Goal: Navigation & Orientation: Find specific page/section

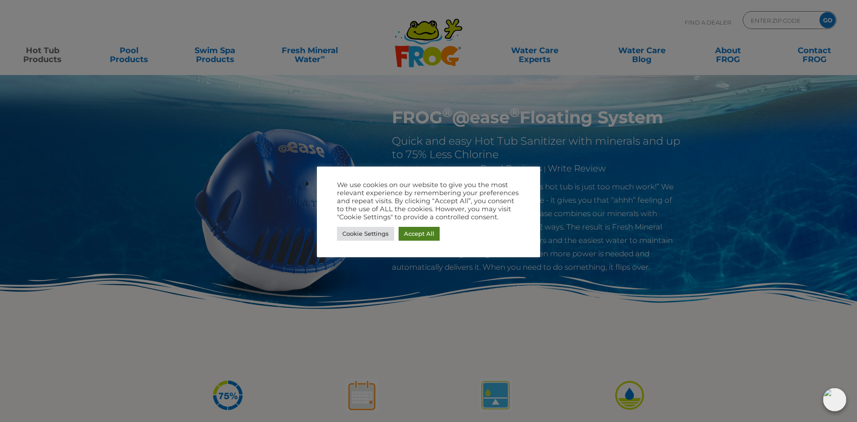
click at [411, 237] on link "Accept All" at bounding box center [419, 234] width 41 height 14
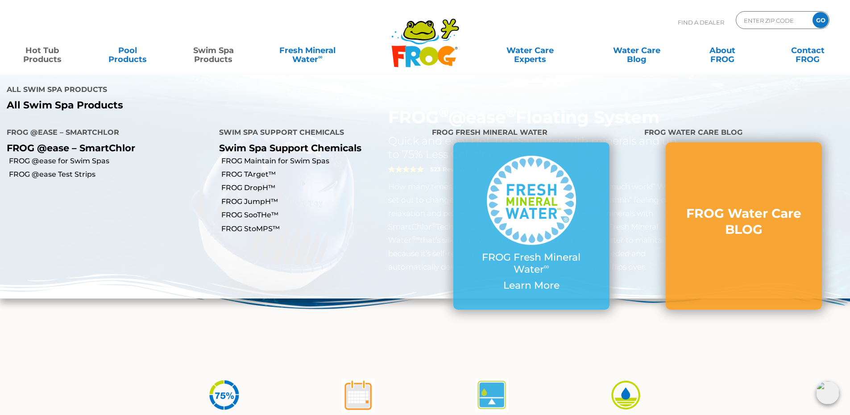
click at [208, 52] on link "Swim Spa Products" at bounding box center [213, 51] width 66 height 18
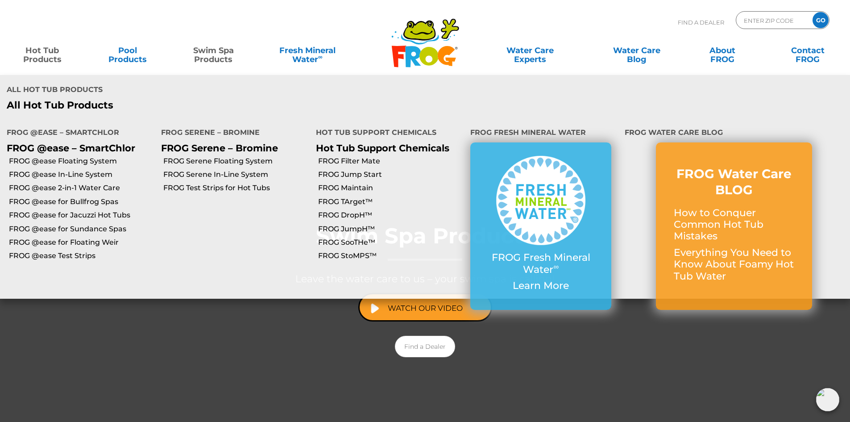
click at [43, 57] on link "Hot Tub Products" at bounding box center [42, 51] width 66 height 18
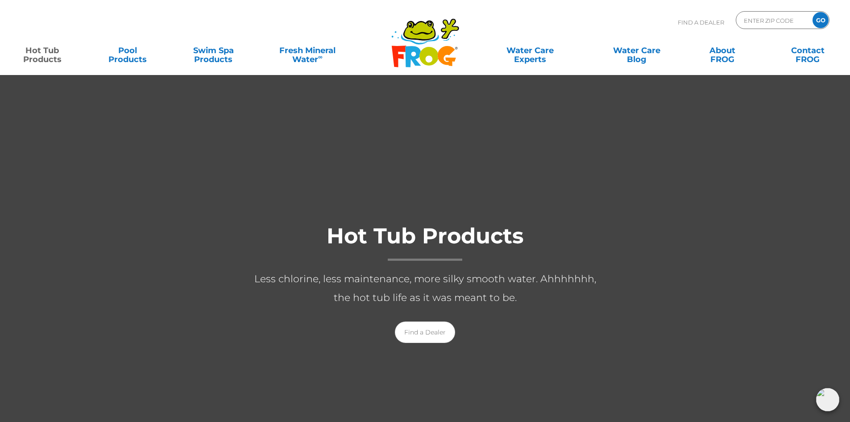
click at [49, 53] on link "Hot Tub Products" at bounding box center [42, 51] width 66 height 18
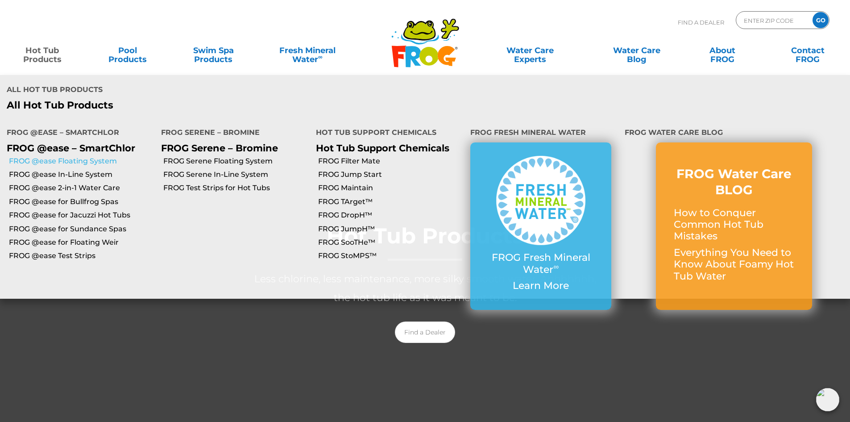
click at [90, 156] on link "FROG @ease Floating System" at bounding box center [81, 161] width 145 height 10
